Goal: Task Accomplishment & Management: Manage account settings

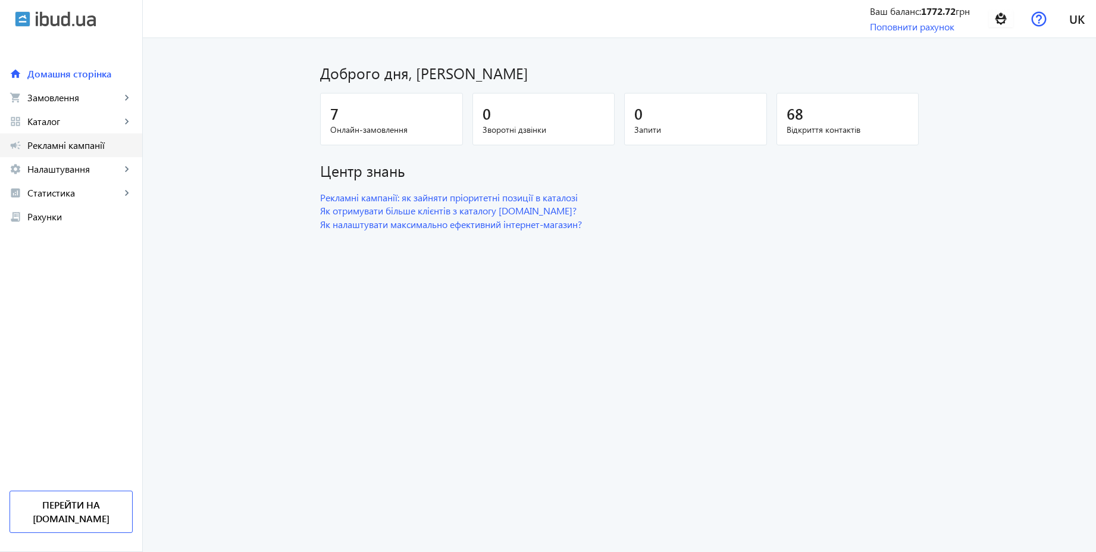
click at [70, 144] on span "Рекламні кампанії" at bounding box center [79, 145] width 105 height 12
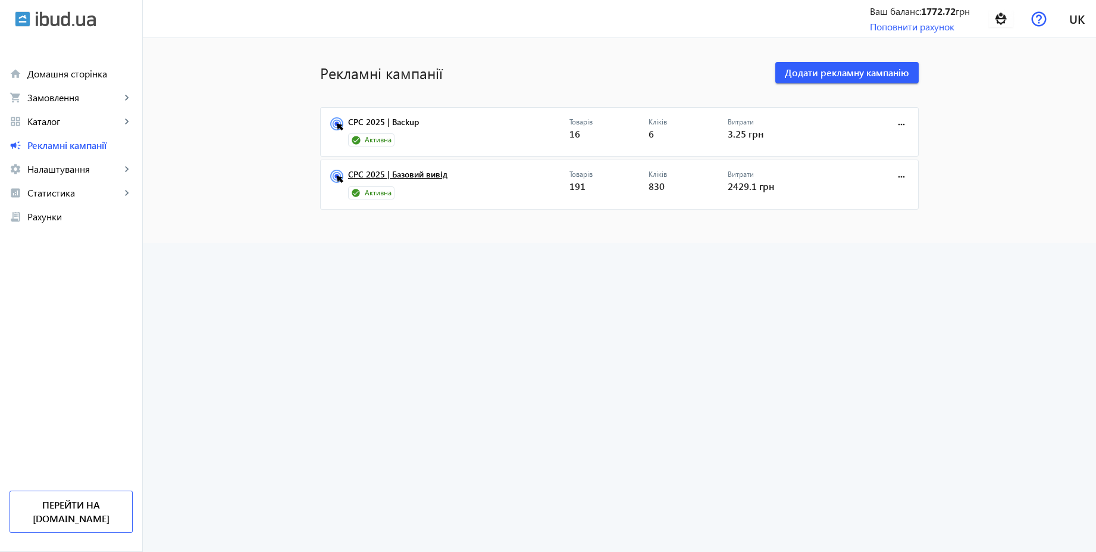
click at [391, 170] on link "CPC 2025 | Базовий вивід" at bounding box center [458, 178] width 221 height 17
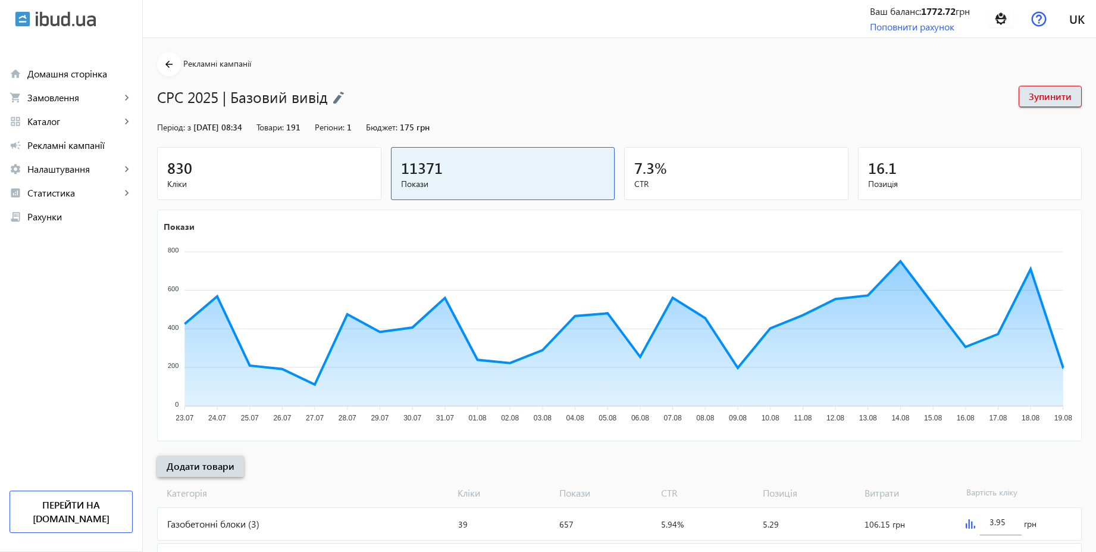
click at [217, 467] on span "Додати товари" at bounding box center [201, 465] width 68 height 13
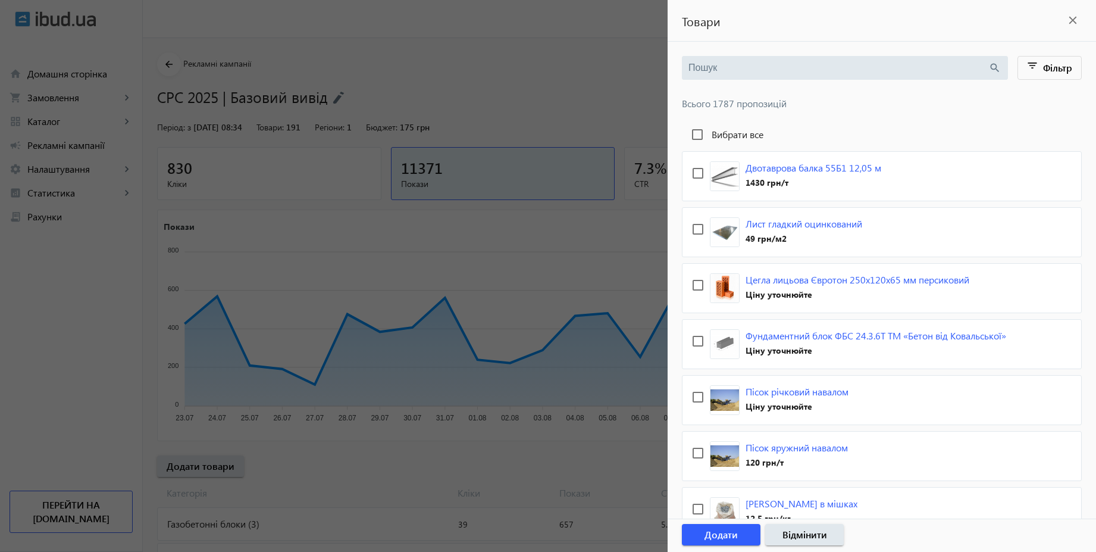
click at [733, 67] on input "search" at bounding box center [839, 67] width 300 height 13
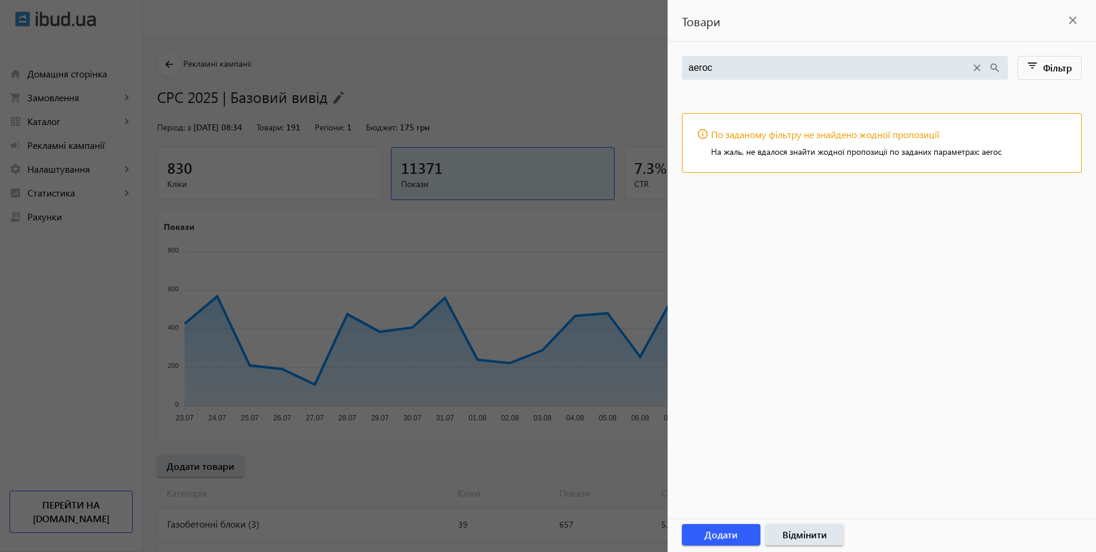
type input "aeroc"
click at [618, 46] on div at bounding box center [548, 276] width 1096 height 552
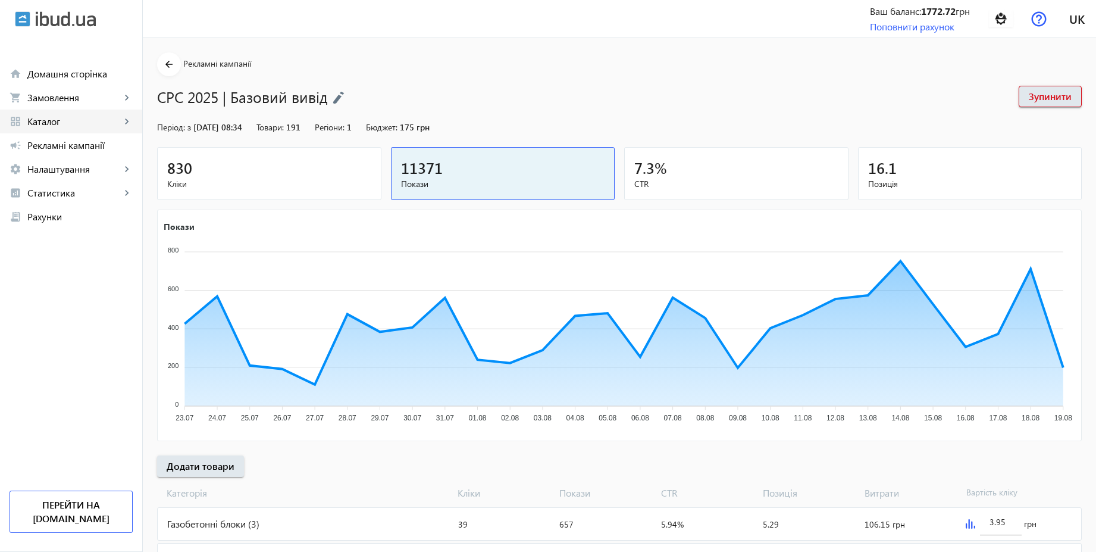
click at [40, 123] on span "Каталог" at bounding box center [73, 121] width 93 height 12
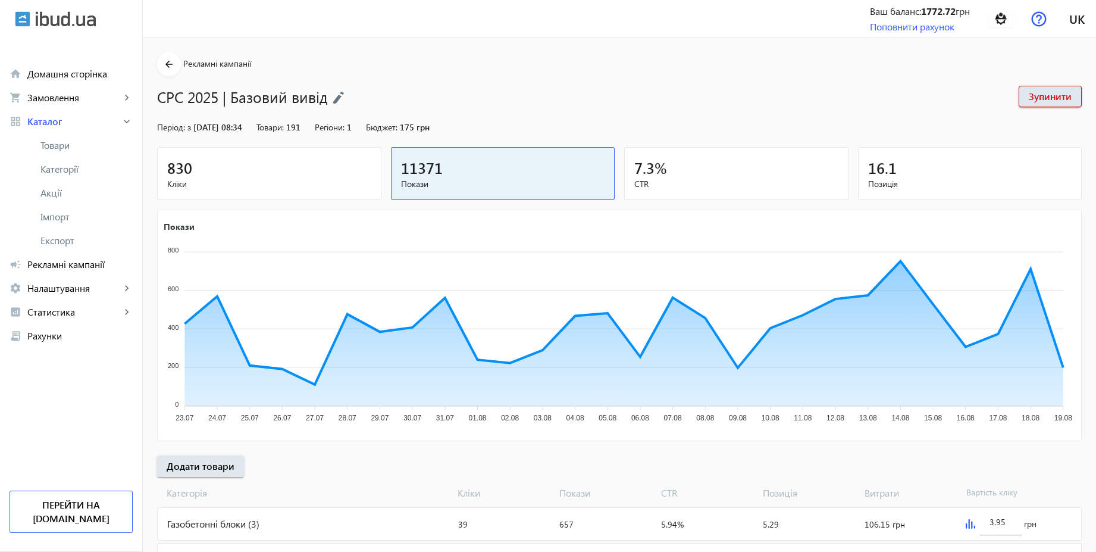
click at [67, 155] on link "Товари" at bounding box center [71, 145] width 142 height 24
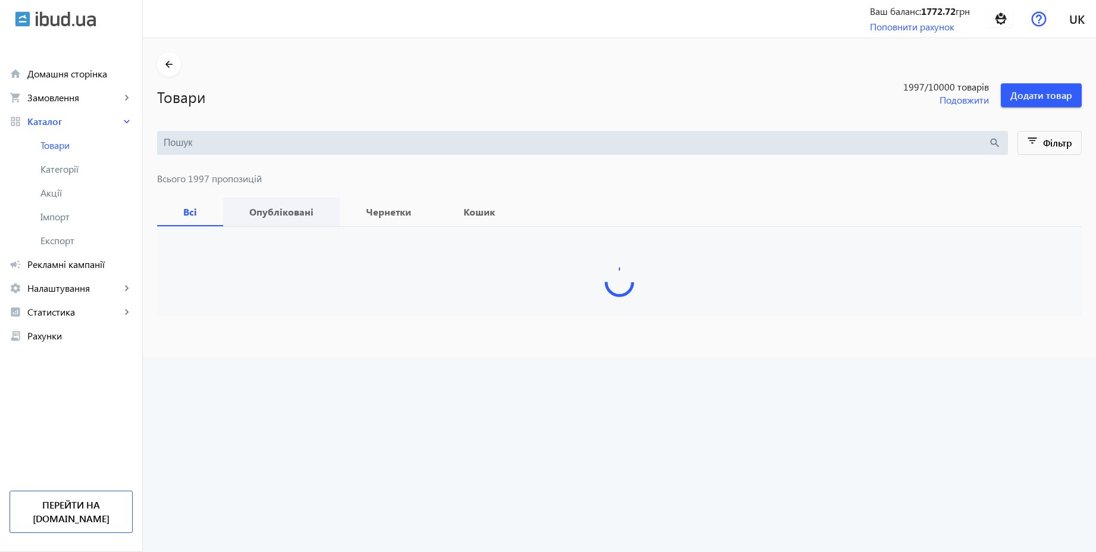
click at [286, 207] on b "Опубліковані" at bounding box center [281, 212] width 88 height 10
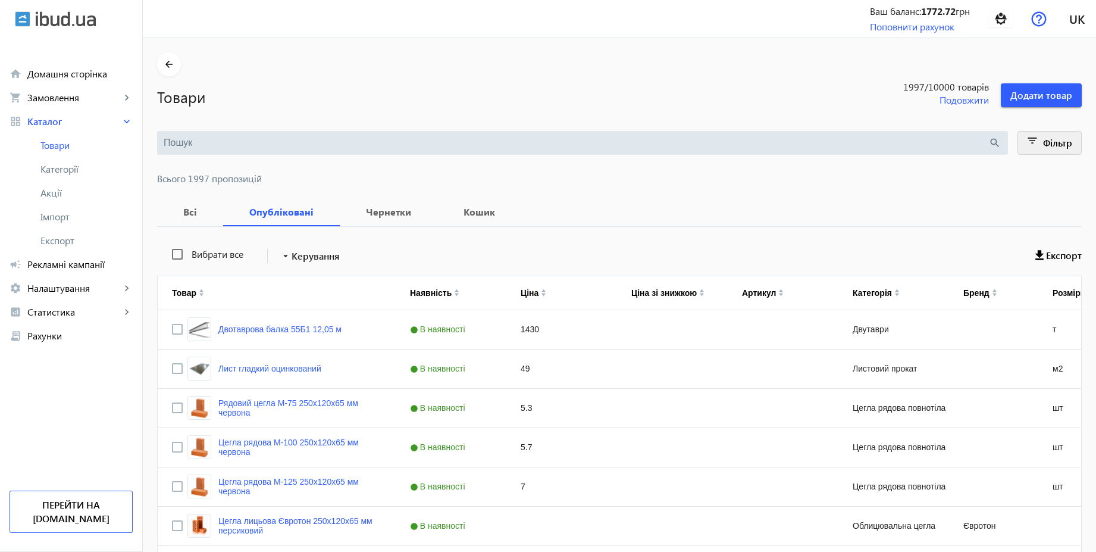
click at [1056, 135] on span at bounding box center [1050, 143] width 64 height 29
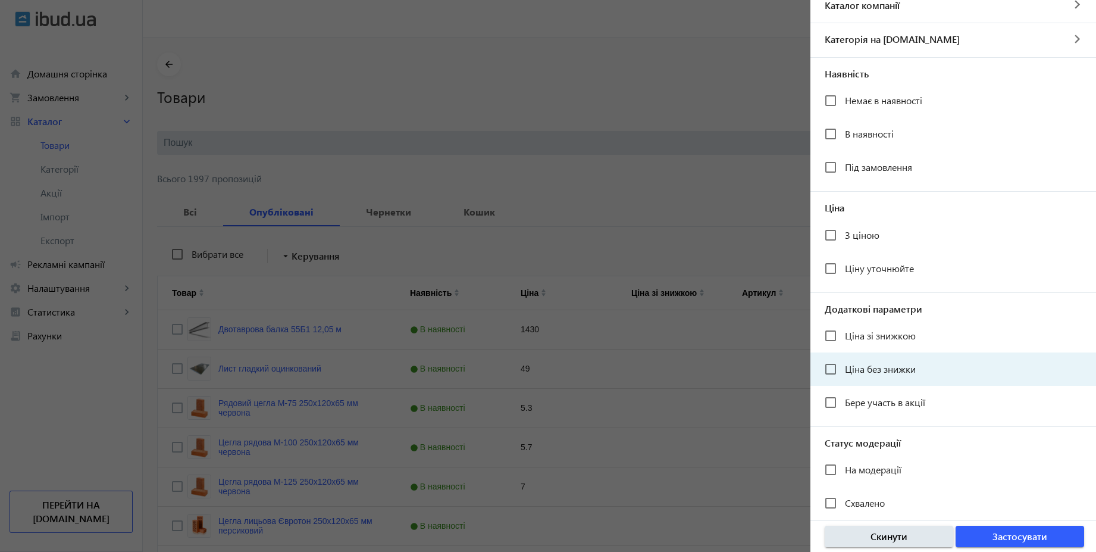
scroll to position [102, 0]
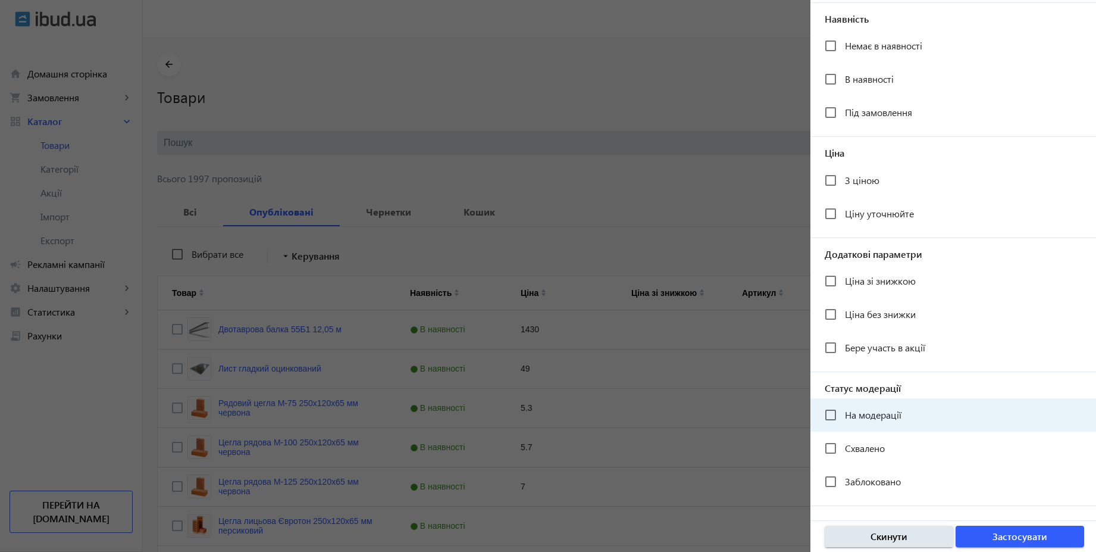
drag, startPoint x: 855, startPoint y: 408, endPoint x: 890, endPoint y: 429, distance: 41.3
click at [855, 409] on span "На модерації" at bounding box center [873, 414] width 57 height 12
click at [843, 409] on input "На модерації" at bounding box center [831, 415] width 24 height 24
checkbox input "true"
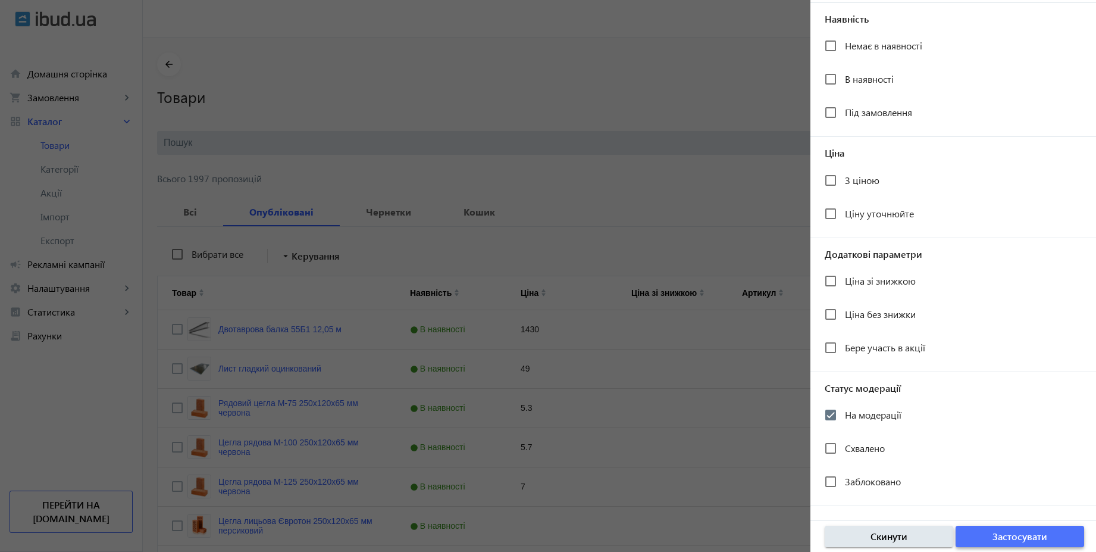
click at [1005, 542] on span "Застосувати" at bounding box center [1020, 536] width 55 height 13
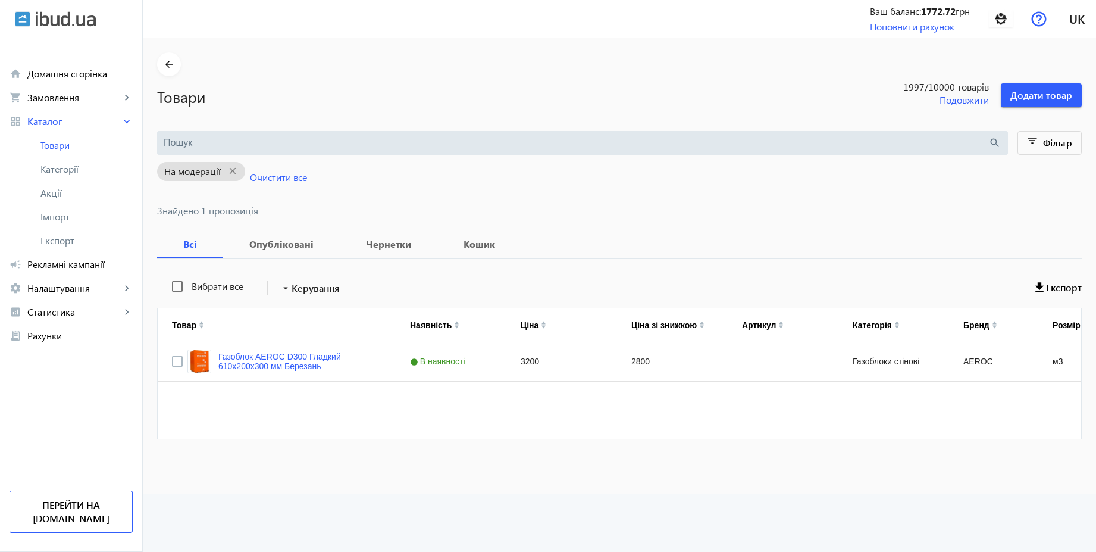
click at [286, 259] on div "Вибрати все arrow_drop_down Керування Експорт Товар Наявність Ціна Ціна зі зниж…" at bounding box center [619, 356] width 925 height 195
click at [286, 244] on b "Опубліковані" at bounding box center [281, 244] width 88 height 10
click at [1003, 22] on img at bounding box center [1001, 18] width 27 height 27
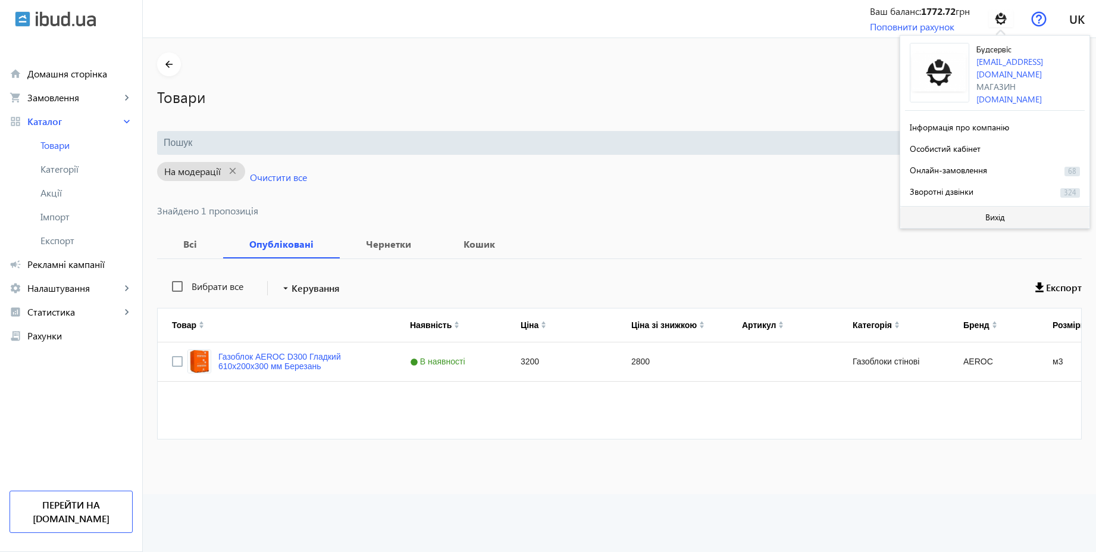
click at [975, 210] on span at bounding box center [994, 217] width 189 height 29
